Goal: Task Accomplishment & Management: Use online tool/utility

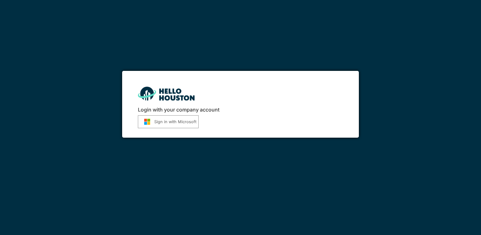
click at [165, 121] on button "Sign in with Microsoft" at bounding box center [168, 121] width 61 height 13
